Goal: Check status: Check status

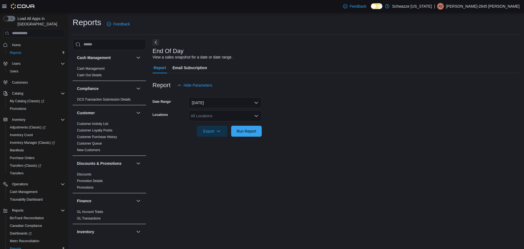
click at [215, 111] on div "All Locations" at bounding box center [225, 115] width 73 height 11
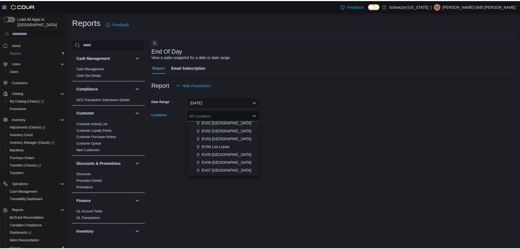
scroll to position [27, 0]
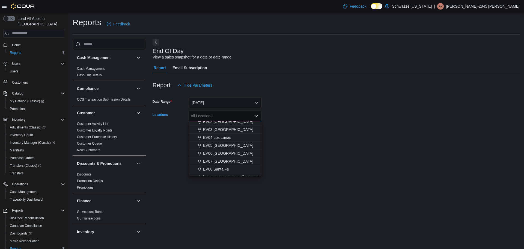
click at [225, 153] on span "EV06 [GEOGRAPHIC_DATA]" at bounding box center [228, 152] width 50 height 5
click at [384, 97] on div at bounding box center [336, 94] width 367 height 7
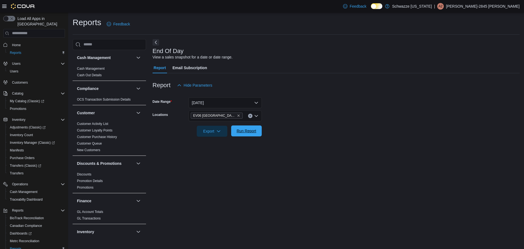
click at [254, 129] on span "Run Report" at bounding box center [247, 130] width 20 height 5
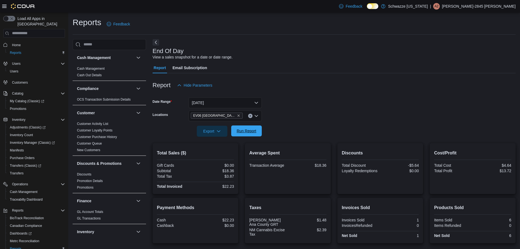
click at [243, 133] on span "Run Report" at bounding box center [247, 130] width 20 height 5
